Goal: Find specific page/section: Find specific page/section

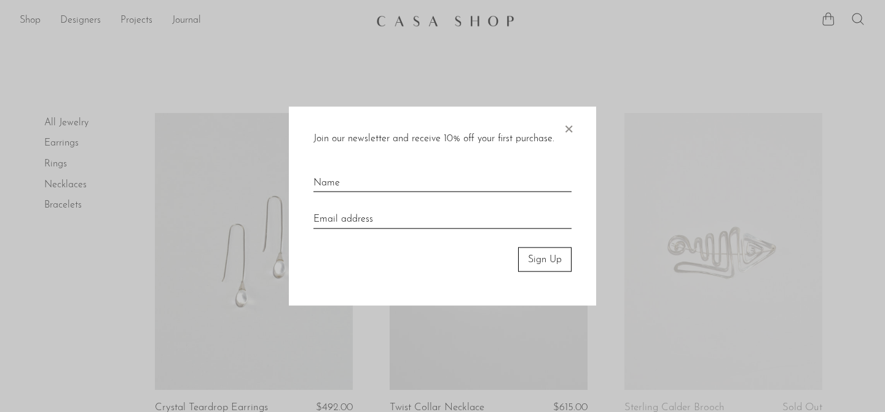
click at [575, 125] on div "Join our newsletter and receive 10% off your first purchase. × Sign Up" at bounding box center [442, 206] width 307 height 200
click at [564, 128] on span "×" at bounding box center [568, 125] width 12 height 39
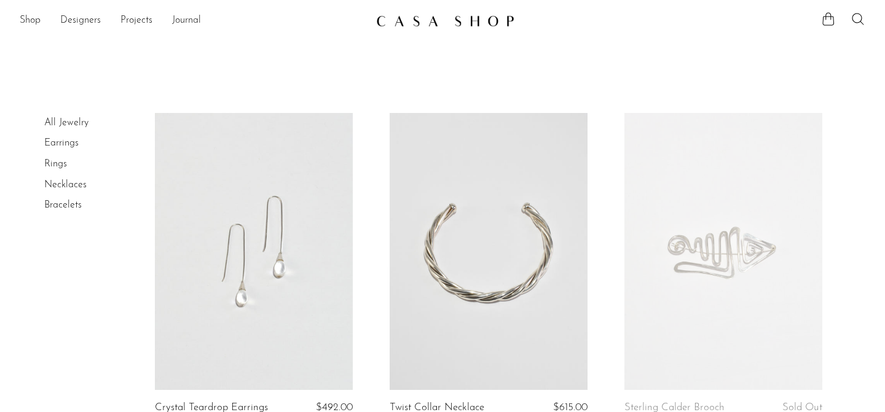
click at [429, 22] on img at bounding box center [445, 21] width 138 height 12
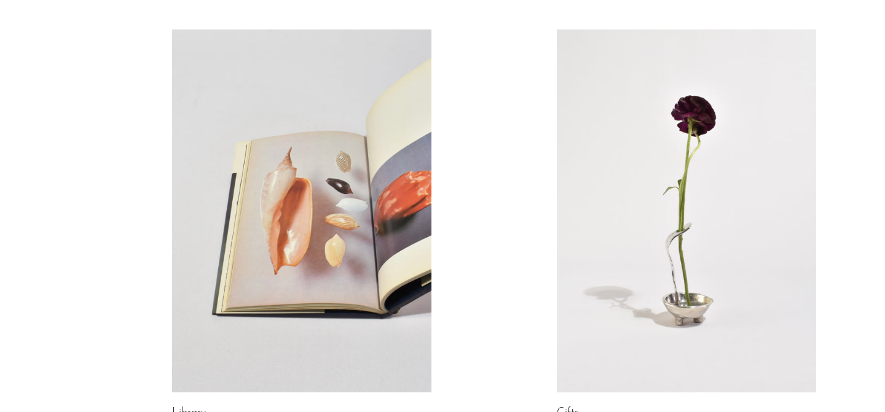
scroll to position [783, 0]
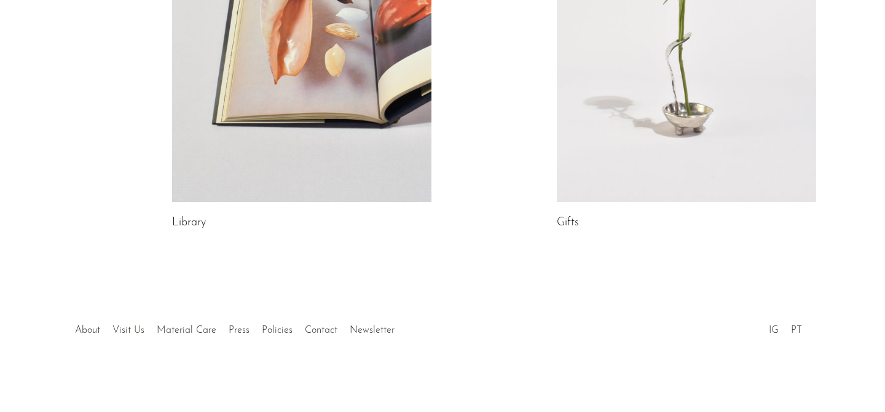
click at [120, 333] on link "Visit Us" at bounding box center [128, 331] width 32 height 10
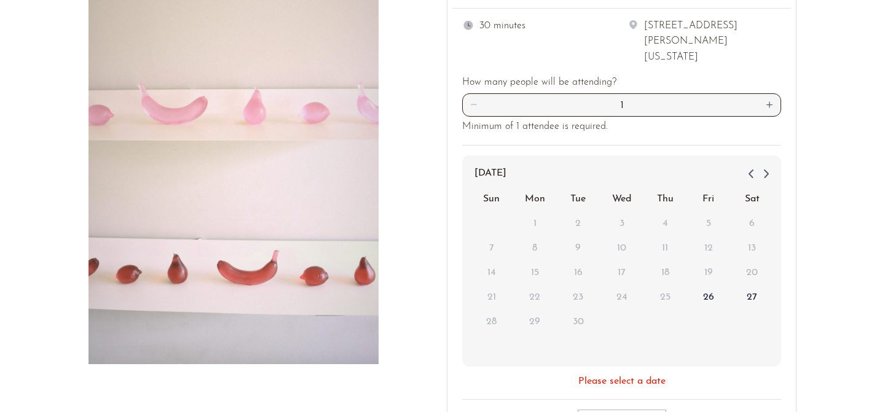
scroll to position [353, 0]
